Goal: Obtain resource: Download file/media

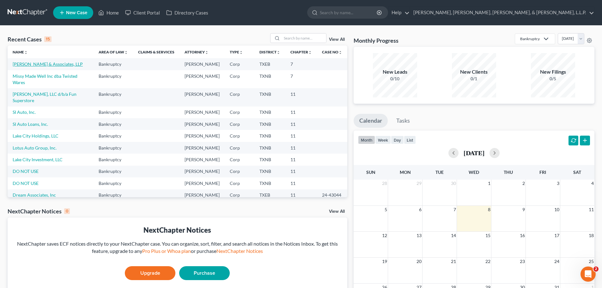
click at [36, 62] on link "[PERSON_NAME] & Associates, LLP" at bounding box center [48, 63] width 70 height 5
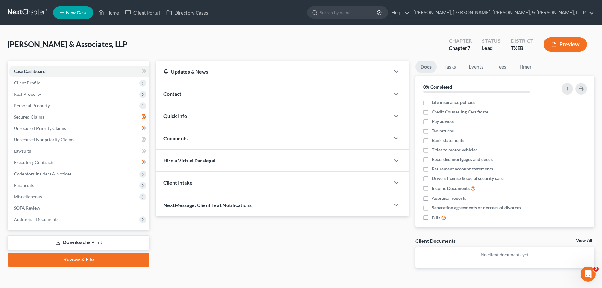
click at [91, 241] on link "Download & Print" at bounding box center [79, 242] width 142 height 15
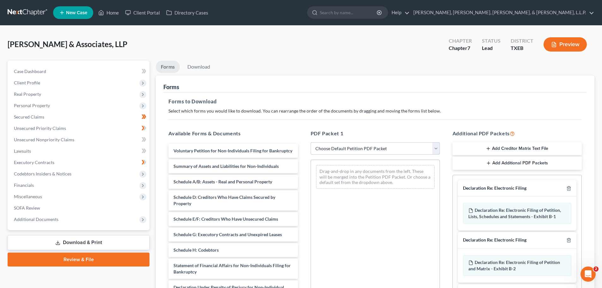
click at [436, 147] on select "Choose Default Petition PDF Packet Complete Bankruptcy Petition (all forms and …" at bounding box center [375, 148] width 129 height 13
select select "0"
click at [311, 142] on select "Choose Default Petition PDF Packet Complete Bankruptcy Petition (all forms and …" at bounding box center [375, 148] width 129 height 13
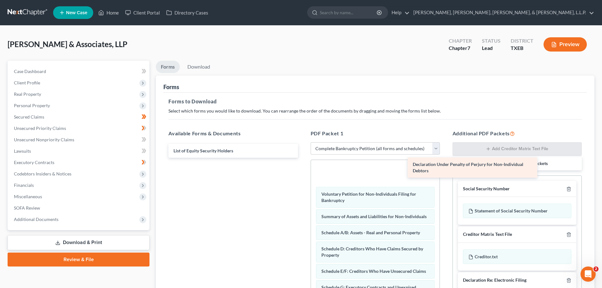
drag, startPoint x: 245, startPoint y: 153, endPoint x: 484, endPoint y: 167, distance: 239.6
click at [303, 158] on div "Declaration Under Penalty of Perjury for Non-Individual Debtors Declaration Und…" at bounding box center [232, 151] width 139 height 14
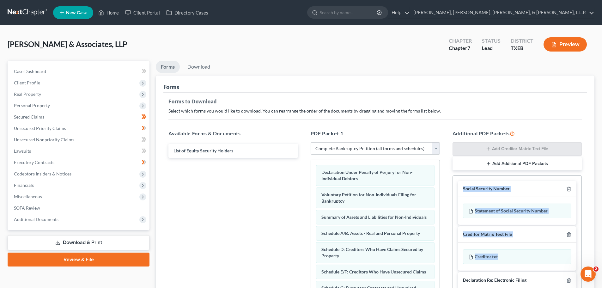
drag, startPoint x: 509, startPoint y: 258, endPoint x: 494, endPoint y: 162, distance: 97.5
click at [494, 162] on div "Additional PDF Packets Add Creditor Matrix Text File Add Additional PDF Packets…" at bounding box center [517, 232] width 142 height 214
click at [538, 250] on div "Creditor.txt" at bounding box center [517, 256] width 108 height 15
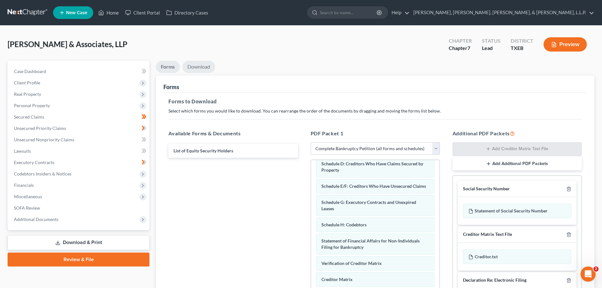
click at [201, 67] on link "Download" at bounding box center [198, 67] width 33 height 12
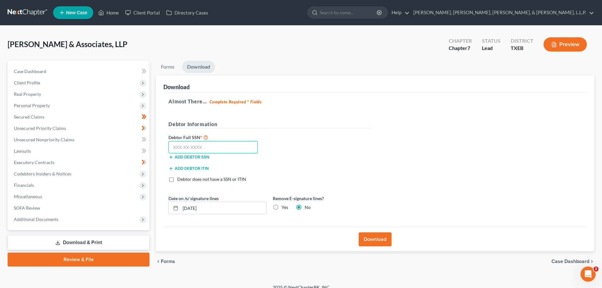
click at [172, 148] on input "text" at bounding box center [212, 147] width 89 height 13
type input "208-16-7384"
click at [170, 169] on icon "button" at bounding box center [170, 168] width 5 height 5
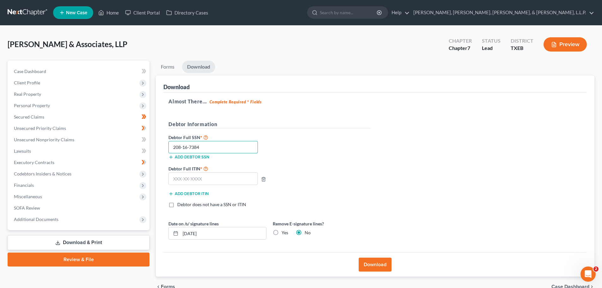
drag, startPoint x: 210, startPoint y: 148, endPoint x: 168, endPoint y: 148, distance: 42.4
click at [168, 148] on div "208-16-7384" at bounding box center [213, 147] width 96 height 13
click at [172, 180] on input "text" at bounding box center [212, 178] width 89 height 13
click at [282, 233] on label "Yes" at bounding box center [285, 232] width 7 height 6
click at [284, 233] on input "Yes" at bounding box center [286, 231] width 4 height 4
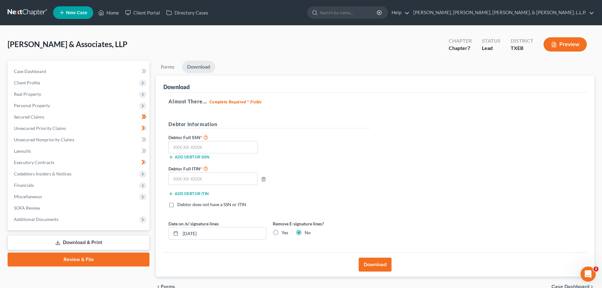
radio input "true"
radio input "false"
click at [374, 264] on button "Download" at bounding box center [375, 265] width 33 height 14
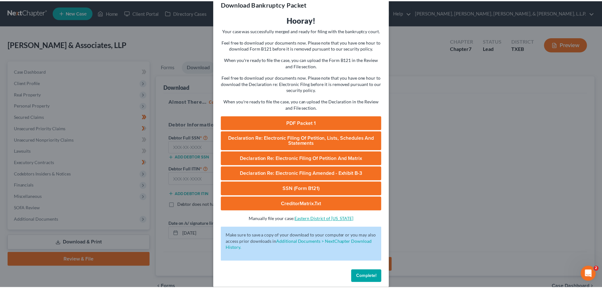
scroll to position [22, 0]
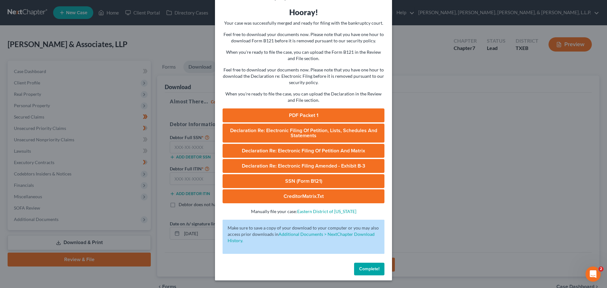
click at [303, 113] on link "PDF Packet 1" at bounding box center [304, 115] width 162 height 14
click at [319, 132] on span "Declaration Re: Electronic Filing of Petition, Lists, Schedules and Statements" at bounding box center [303, 132] width 147 height 11
click at [303, 151] on link "Declaration Re: Electronic Filing of Petition and Matrix" at bounding box center [304, 151] width 162 height 14
click at [293, 164] on link "Declaration Re: Electronic Filing Amended - Exhibit B-3" at bounding box center [304, 166] width 162 height 14
click at [304, 180] on link "SSN (Form B121)" at bounding box center [304, 181] width 162 height 14
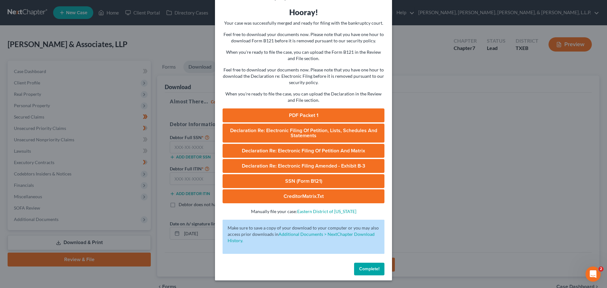
click at [300, 194] on link "CreditorMatrix.txt" at bounding box center [304, 196] width 162 height 14
click at [361, 268] on span "Complete!" at bounding box center [369, 268] width 20 height 5
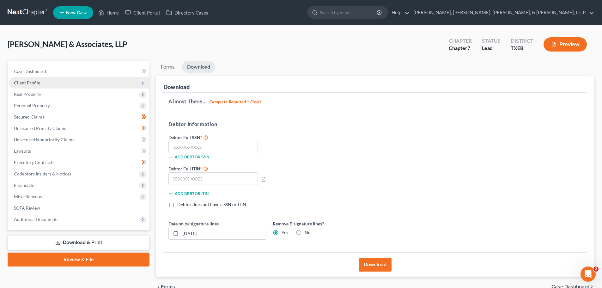
click at [35, 82] on span "Client Profile" at bounding box center [27, 82] width 26 height 5
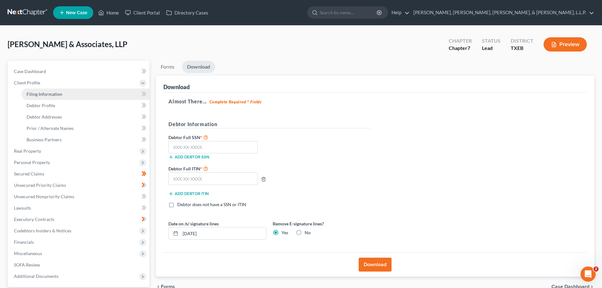
click at [43, 94] on span "Filing Information" at bounding box center [45, 93] width 36 height 5
select select "3"
select select "1"
select select "0"
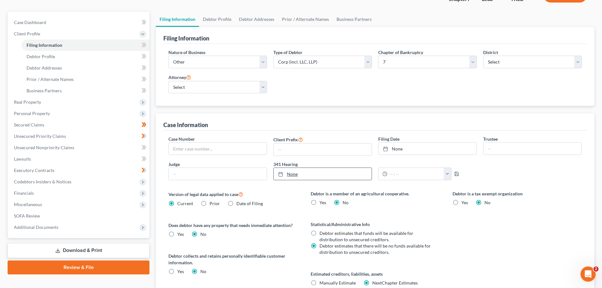
scroll to position [63, 0]
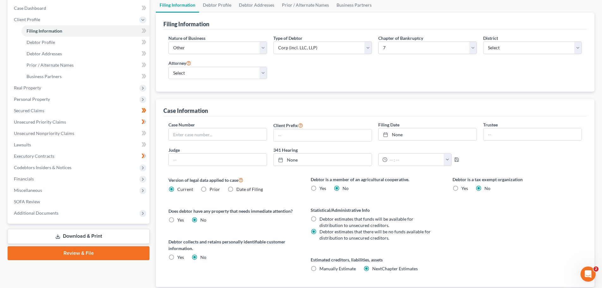
click at [320, 267] on label "Manually Estimate Manually Estimate" at bounding box center [338, 268] width 36 height 6
click at [322, 267] on input "Manually Estimate Manually Estimate" at bounding box center [324, 267] width 4 height 4
radio input "true"
radio input "false"
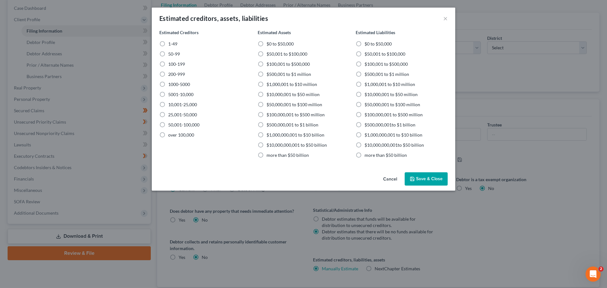
click at [168, 44] on label "1-49" at bounding box center [172, 44] width 9 height 6
click at [171, 44] on input "1-49" at bounding box center [173, 43] width 4 height 4
radio input "true"
click at [266, 44] on label "$0 to $50,000" at bounding box center [279, 44] width 27 height 6
click at [269, 44] on input "$0 to $50,000" at bounding box center [271, 43] width 4 height 4
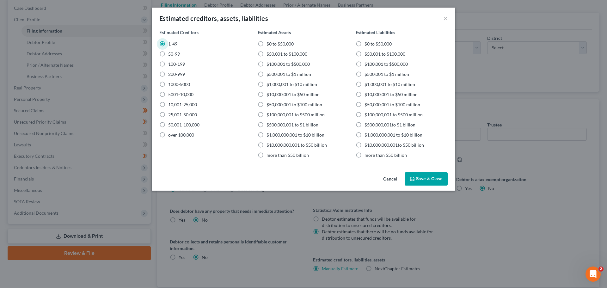
radio input "true"
click at [364, 65] on label "$100,001 to $500,000" at bounding box center [385, 64] width 43 height 6
click at [367, 65] on input "$100,001 to $500,000" at bounding box center [369, 63] width 4 height 4
radio input "true"
click at [429, 178] on button "Save & Close" at bounding box center [426, 178] width 43 height 13
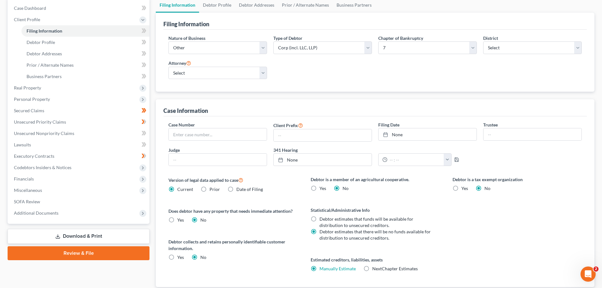
click at [82, 235] on link "Download & Print" at bounding box center [79, 236] width 142 height 15
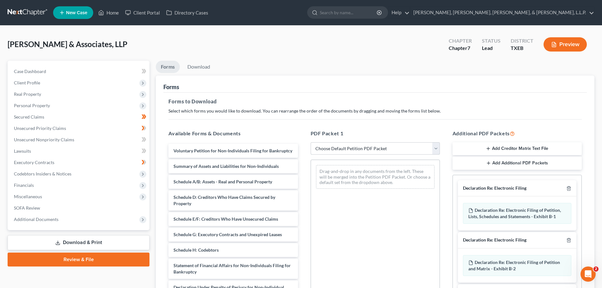
click at [403, 149] on select "Choose Default Petition PDF Packet Complete Bankruptcy Petition (all forms and …" at bounding box center [375, 148] width 129 height 13
select select "0"
click at [311, 142] on select "Choose Default Petition PDF Packet Complete Bankruptcy Petition (all forms and …" at bounding box center [375, 148] width 129 height 13
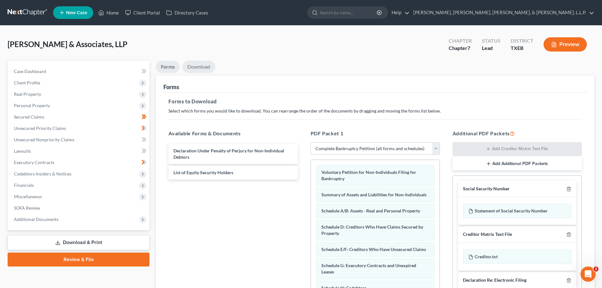
click at [198, 67] on link "Download" at bounding box center [198, 67] width 33 height 12
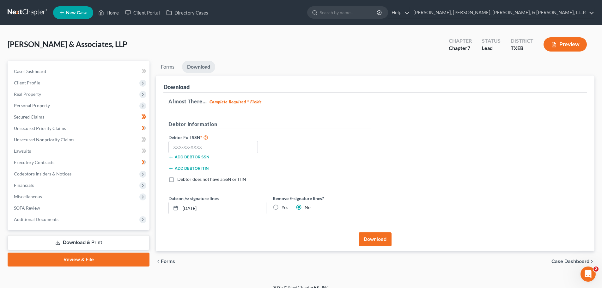
click at [282, 208] on label "Yes" at bounding box center [285, 207] width 7 height 6
click at [284, 208] on input "Yes" at bounding box center [286, 206] width 4 height 4
radio input "true"
radio input "false"
click at [376, 238] on button "Download" at bounding box center [375, 239] width 33 height 14
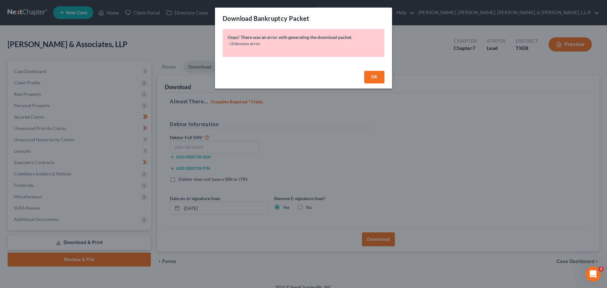
click at [372, 76] on span "OK" at bounding box center [374, 76] width 6 height 5
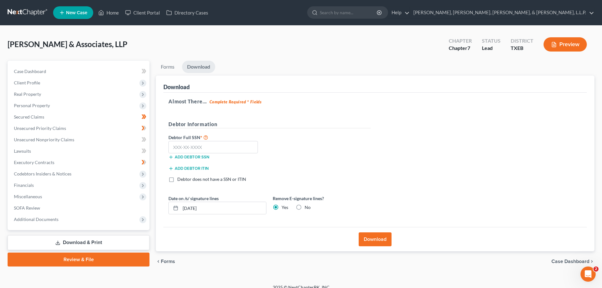
click at [374, 239] on button "Download" at bounding box center [375, 239] width 33 height 14
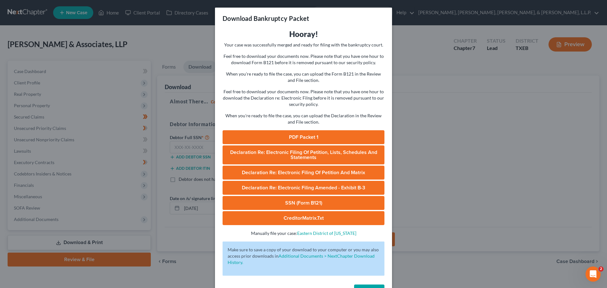
click at [306, 138] on link "PDF Packet 1" at bounding box center [304, 137] width 162 height 14
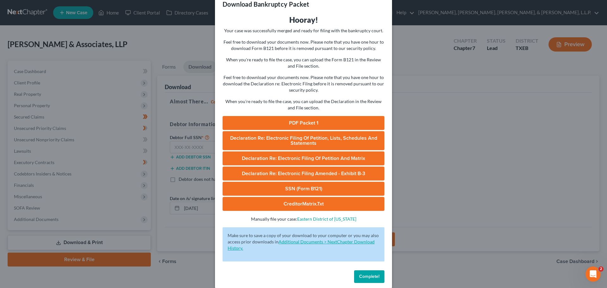
scroll to position [22, 0]
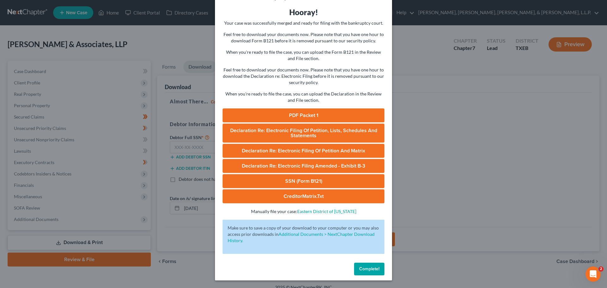
click at [361, 270] on span "Complete!" at bounding box center [369, 268] width 20 height 5
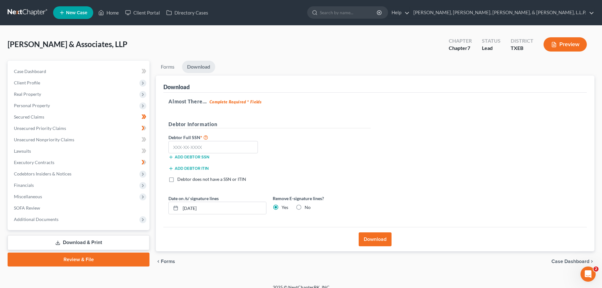
click at [91, 243] on link "Download & Print" at bounding box center [79, 242] width 142 height 15
click at [73, 241] on link "Download & Print" at bounding box center [79, 242] width 142 height 15
click at [371, 236] on button "Download" at bounding box center [375, 239] width 33 height 14
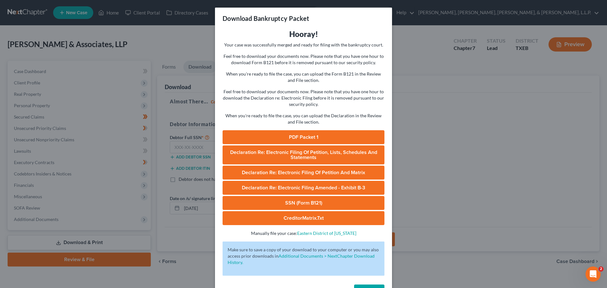
click at [304, 150] on span "Declaration Re: Electronic Filing of Petition, Lists, Schedules and Statements" at bounding box center [303, 154] width 147 height 11
click at [304, 137] on link "PDF Packet 1" at bounding box center [304, 137] width 162 height 14
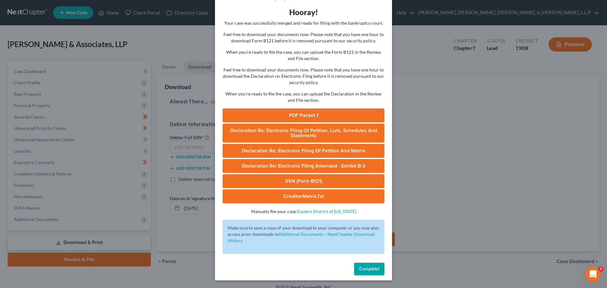
click at [364, 269] on span "Complete!" at bounding box center [369, 268] width 20 height 5
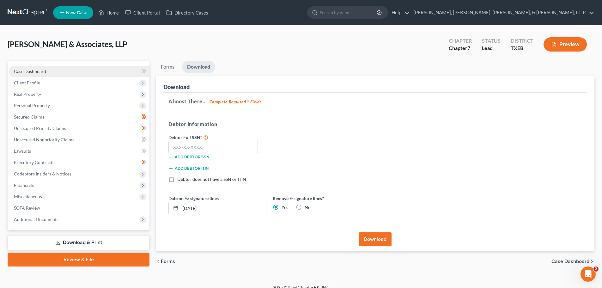
click at [33, 70] on span "Case Dashboard" at bounding box center [30, 71] width 32 height 5
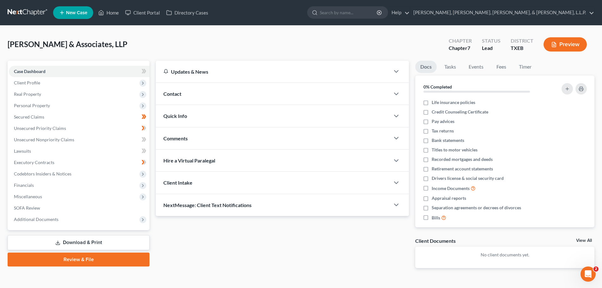
click at [92, 241] on link "Download & Print" at bounding box center [79, 242] width 142 height 15
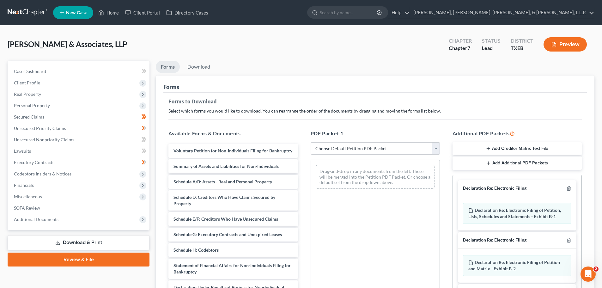
click at [436, 149] on select "Choose Default Petition PDF Packet Complete Bankruptcy Petition (all forms and …" at bounding box center [375, 148] width 129 height 13
click at [365, 213] on div "Drag-and-drop in any documents from the left. These will be merged into the Pet…" at bounding box center [375, 247] width 129 height 174
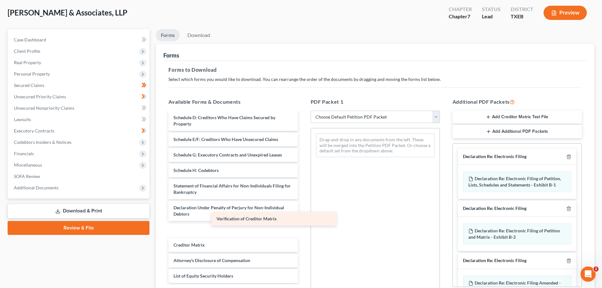
scroll to position [39, 0]
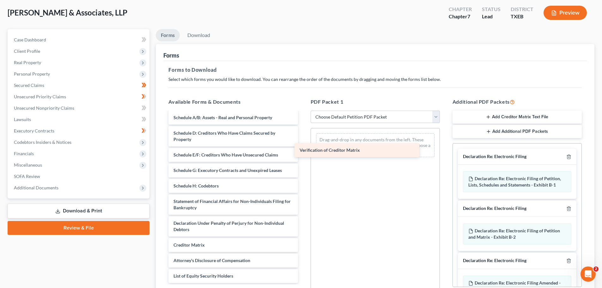
drag, startPoint x: 237, startPoint y: 247, endPoint x: 363, endPoint y: 152, distance: 157.8
click at [303, 152] on div "Verification of Creditor Matrix Voluntary Petition for Non-Individuals Filing f…" at bounding box center [232, 181] width 139 height 203
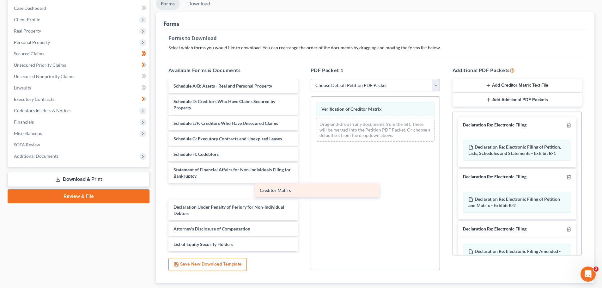
scroll to position [23, 0]
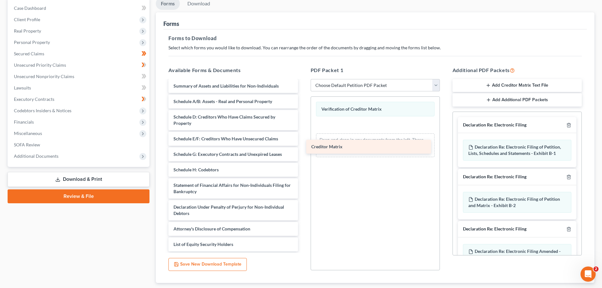
drag, startPoint x: 228, startPoint y: 216, endPoint x: 366, endPoint y: 149, distance: 153.1
click at [303, 149] on div "Creditor Matrix Voluntary Petition for Non-Individuals Filing for Bankruptcy Su…" at bounding box center [232, 158] width 139 height 188
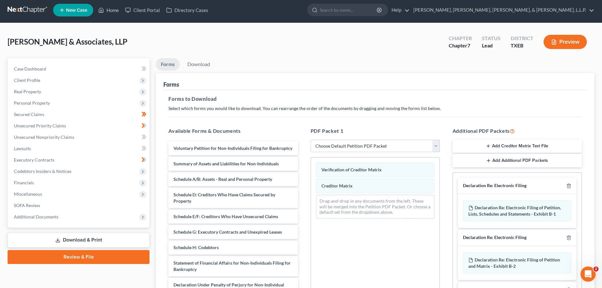
scroll to position [0, 0]
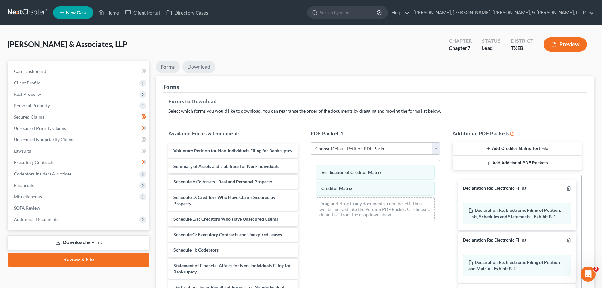
click at [202, 69] on link "Download" at bounding box center [198, 67] width 33 height 12
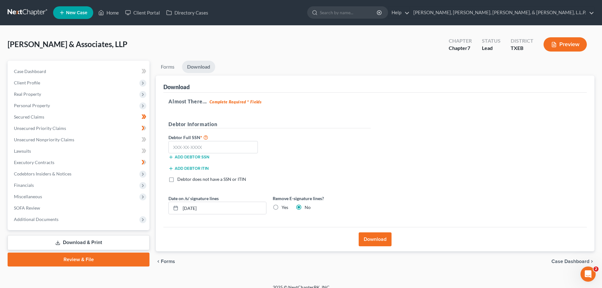
click at [282, 208] on label "Yes" at bounding box center [285, 207] width 7 height 6
click at [284, 208] on input "Yes" at bounding box center [286, 206] width 4 height 4
radio input "true"
radio input "false"
click at [372, 238] on button "Download" at bounding box center [375, 239] width 33 height 14
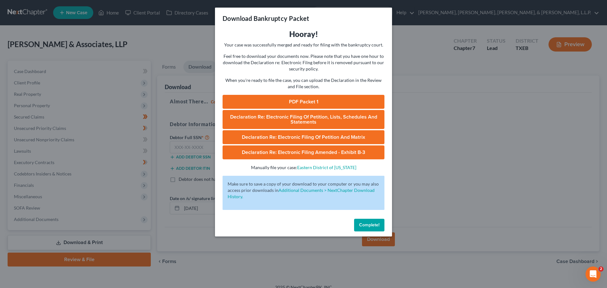
click at [308, 102] on link "PDF Packet 1" at bounding box center [304, 102] width 162 height 14
click at [366, 222] on span "Complete!" at bounding box center [369, 224] width 20 height 5
